Goal: Task Accomplishment & Management: Use online tool/utility

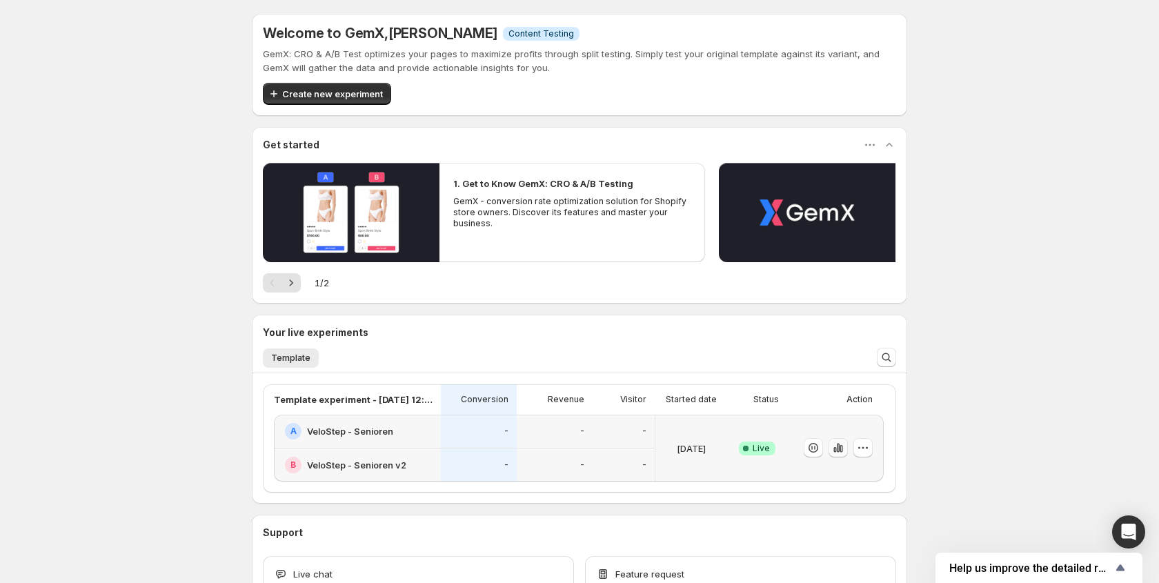
click at [828, 448] on button "button" at bounding box center [837, 447] width 19 height 19
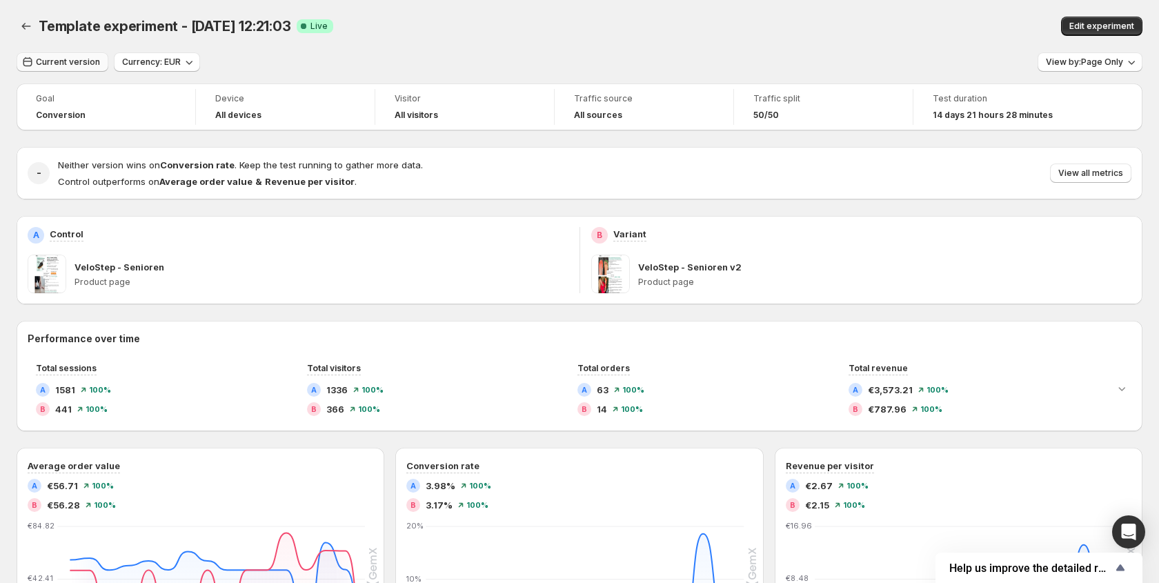
click at [68, 69] on button "Current version" at bounding box center [63, 61] width 92 height 19
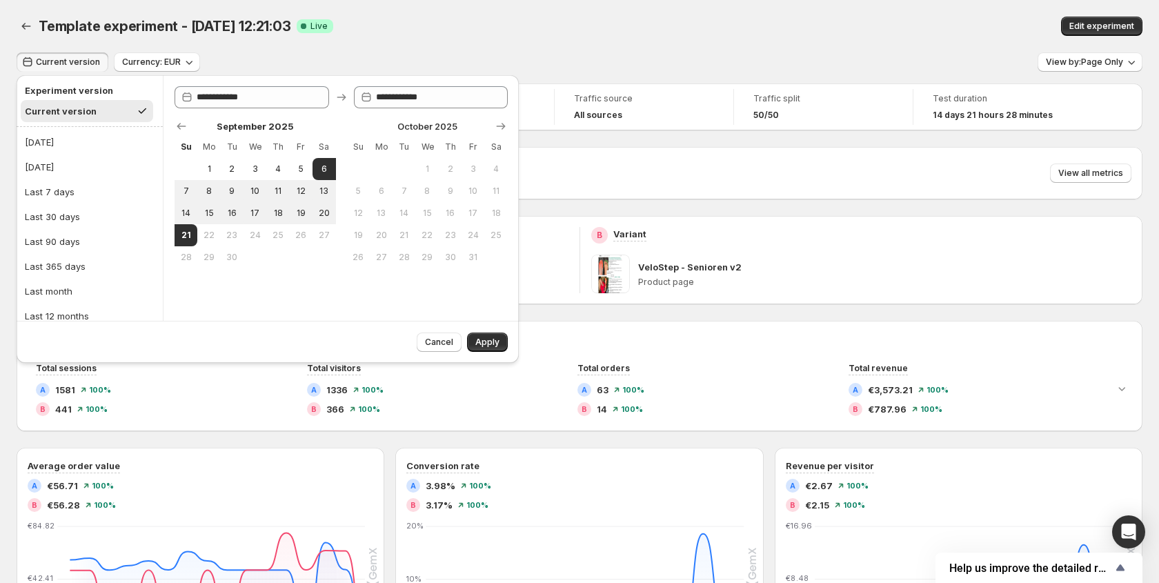
drag, startPoint x: 250, startPoint y: 216, endPoint x: 202, endPoint y: 229, distance: 50.0
click at [246, 216] on button "17" at bounding box center [254, 213] width 23 height 22
type input "**********"
click at [181, 237] on span "21" at bounding box center [186, 235] width 12 height 11
type input "**********"
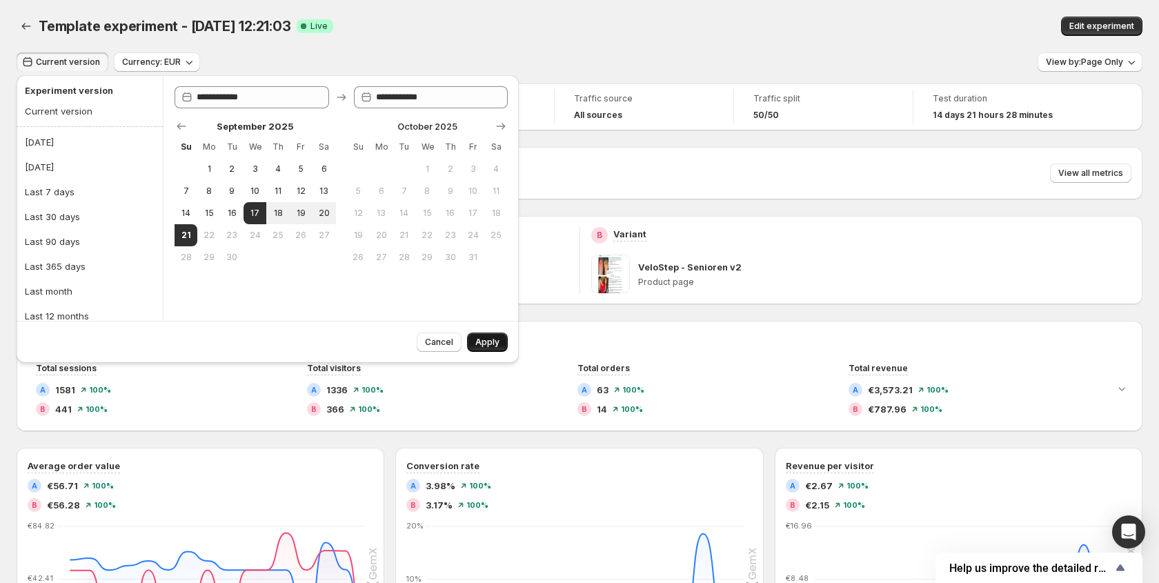
click at [481, 348] on button "Apply" at bounding box center [487, 341] width 41 height 19
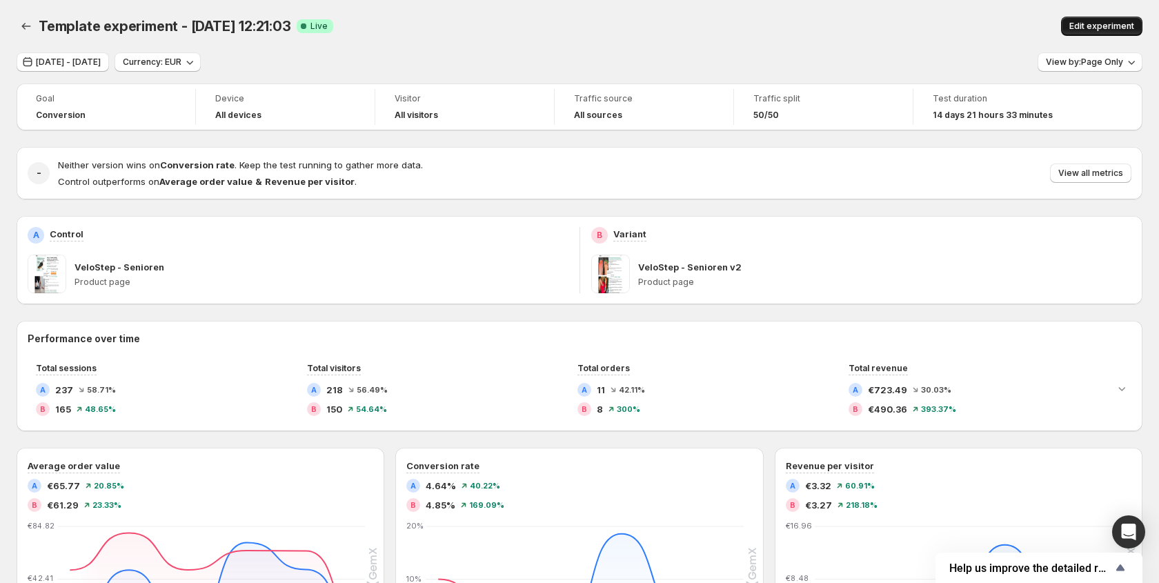
click at [1101, 17] on button "Edit experiment" at bounding box center [1101, 26] width 81 height 19
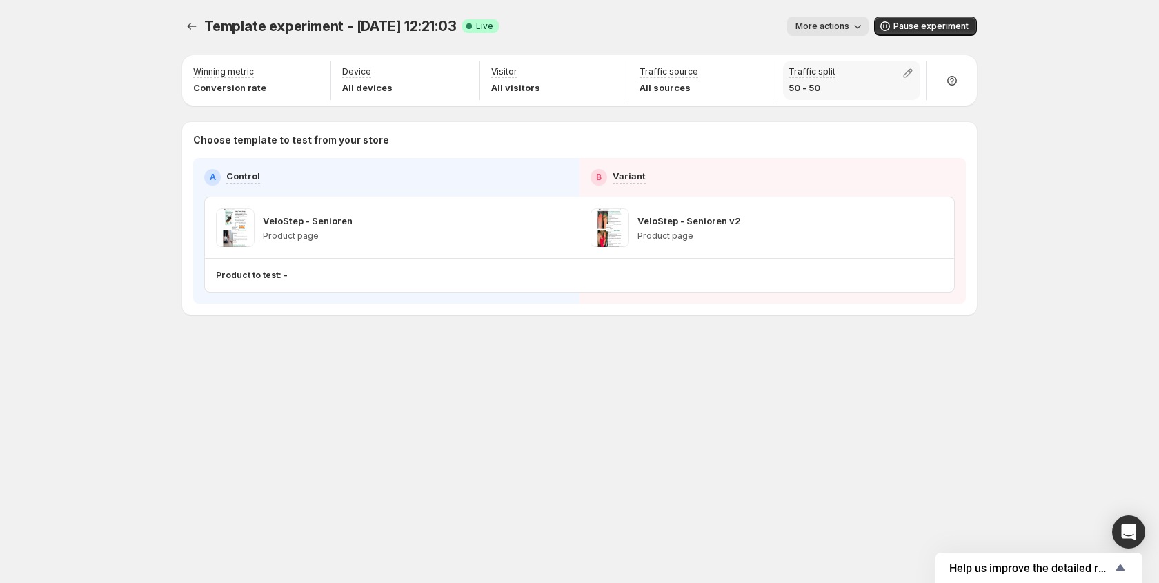
click at [849, 77] on div "Traffic split 50 - 50" at bounding box center [851, 80] width 137 height 39
drag, startPoint x: 907, startPoint y: 74, endPoint x: 902, endPoint y: 81, distance: 9.0
click at [907, 74] on icon "button" at bounding box center [908, 73] width 14 height 14
type input "**"
drag, startPoint x: 908, startPoint y: 101, endPoint x: 749, endPoint y: 115, distance: 159.9
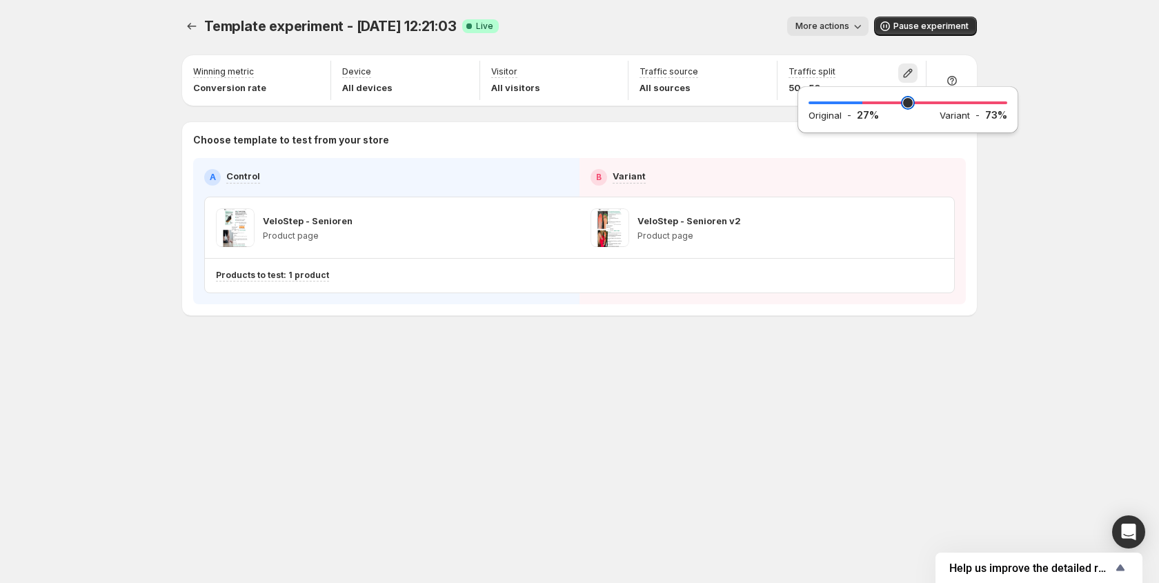
click at [864, 105] on input "range" at bounding box center [907, 102] width 199 height 19
click at [1068, 54] on div "Template experiment - [DATE] 12:21:03. This page is ready Template experiment -…" at bounding box center [579, 291] width 1159 height 583
